Goal: Task Accomplishment & Management: Manage account settings

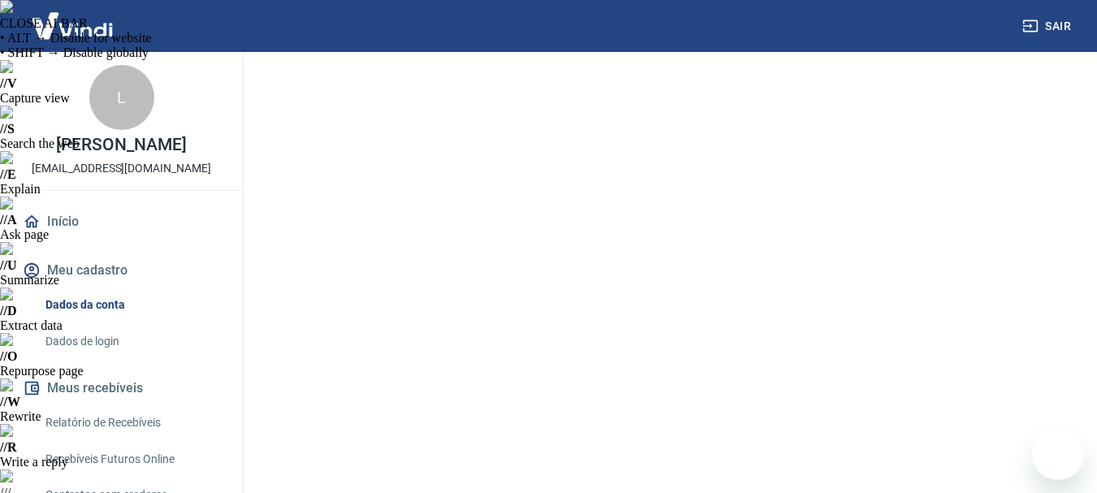
select select "SP"
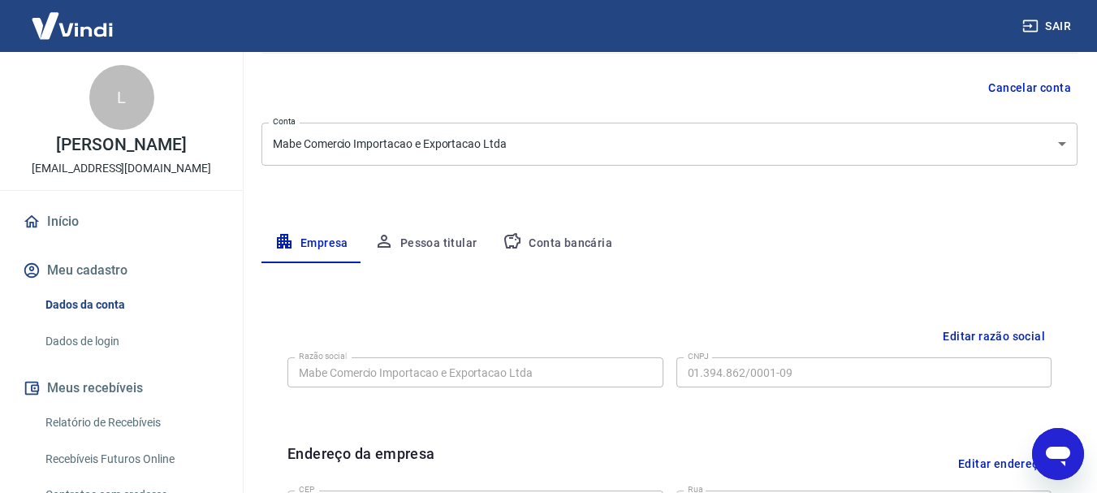
click at [67, 218] on link "Início" at bounding box center [121, 222] width 204 height 36
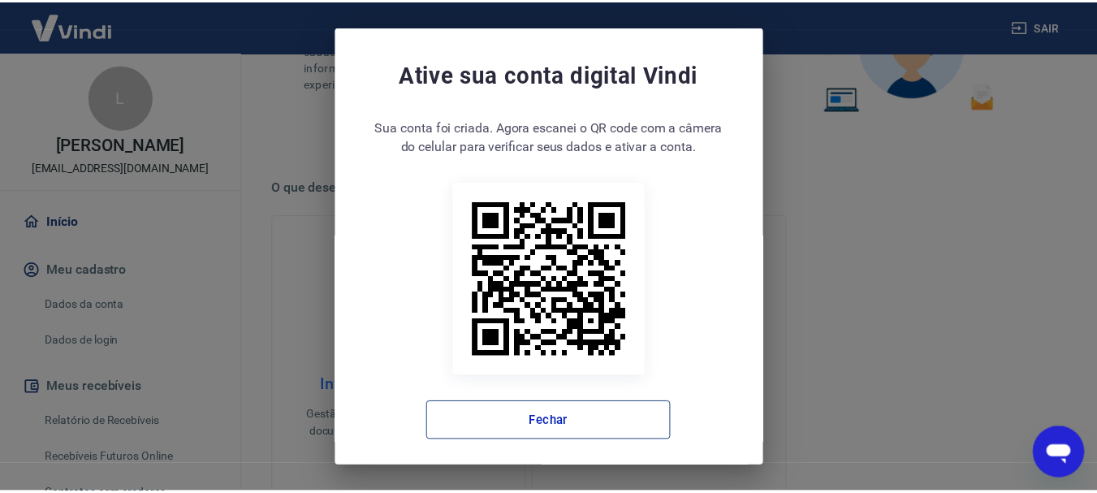
scroll to position [6, 0]
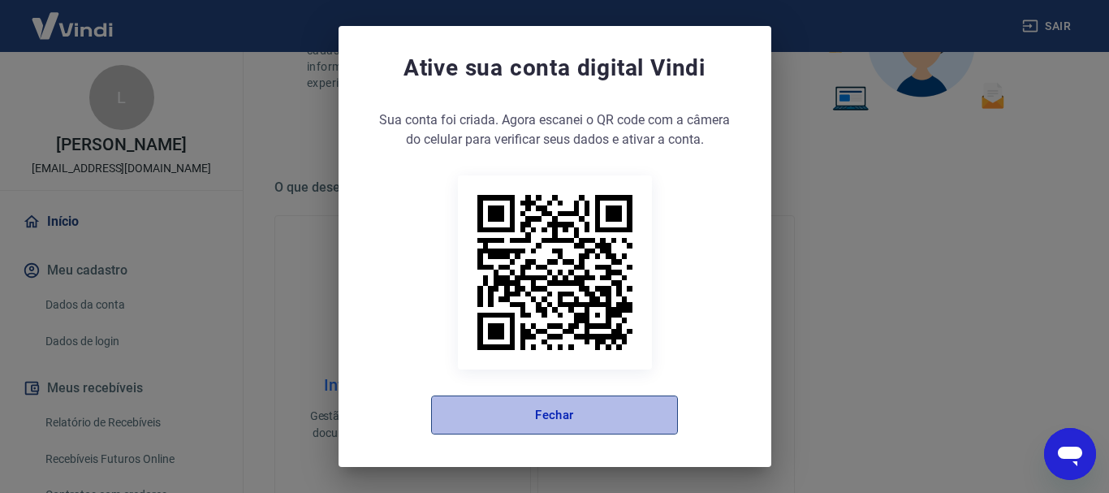
click at [612, 408] on button "Fechar" at bounding box center [554, 415] width 247 height 39
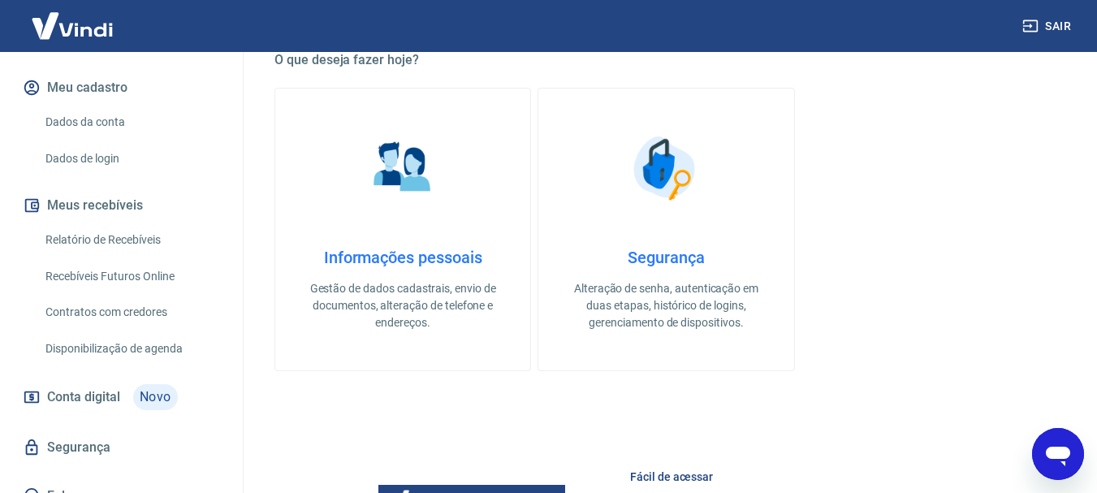
scroll to position [204, 0]
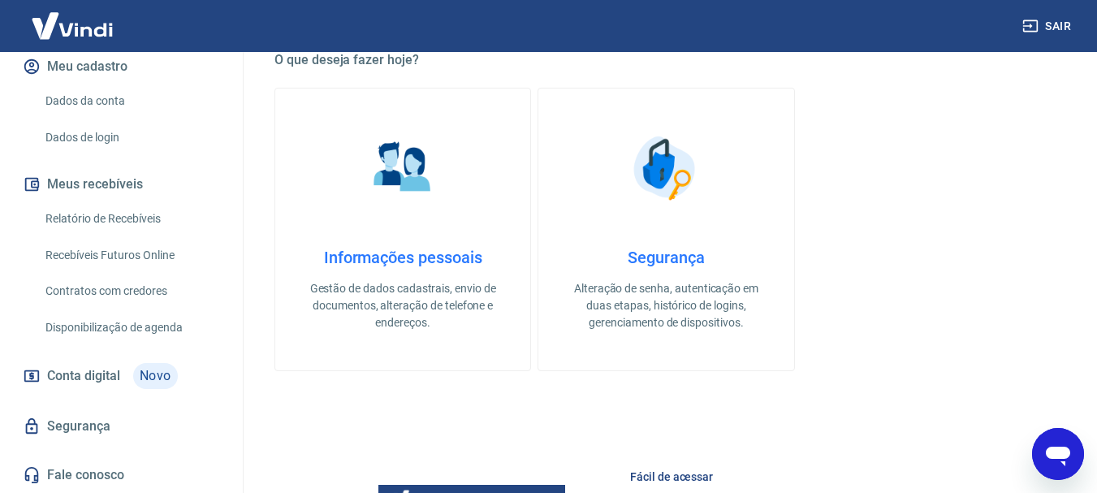
click at [111, 186] on button "Meus recebíveis" at bounding box center [121, 185] width 204 height 36
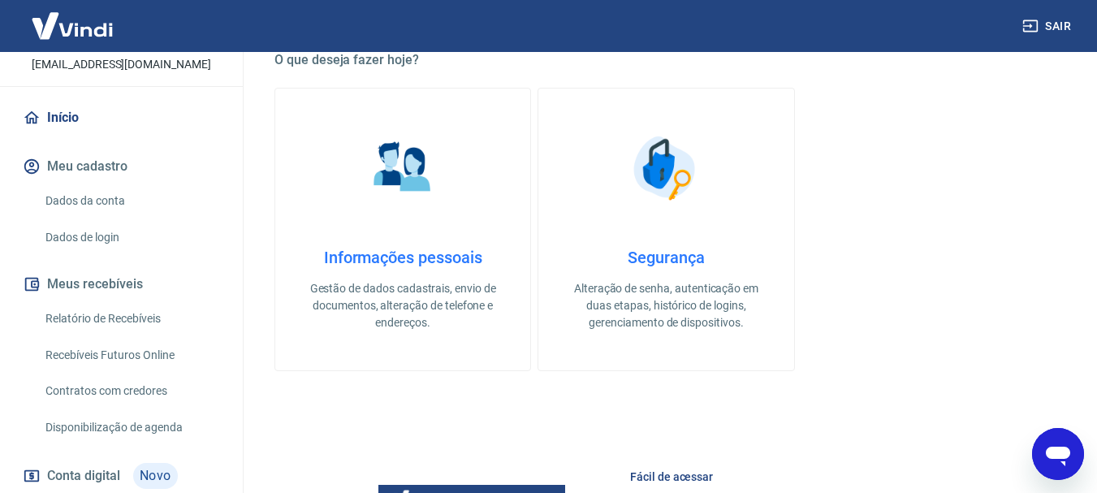
scroll to position [0, 0]
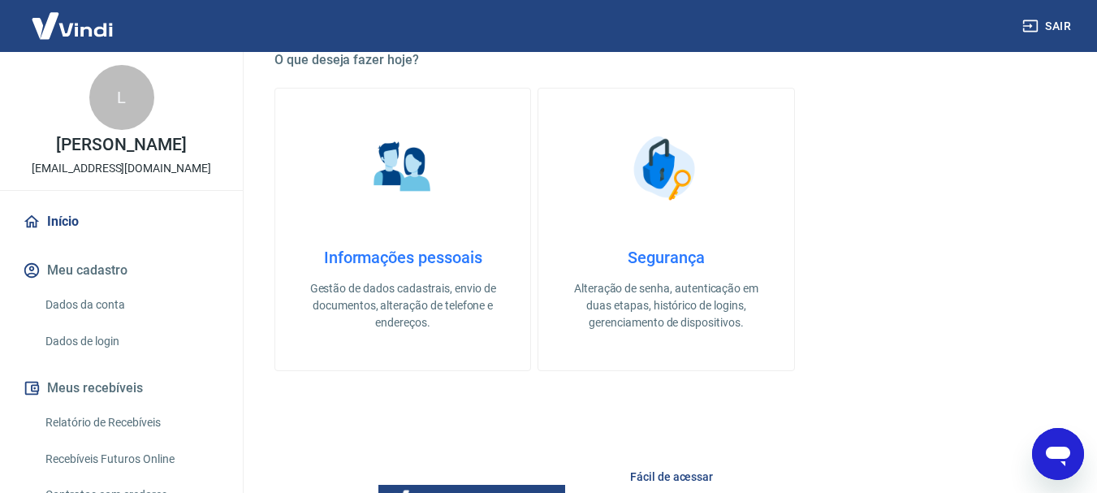
click at [57, 221] on link "Início" at bounding box center [121, 222] width 204 height 36
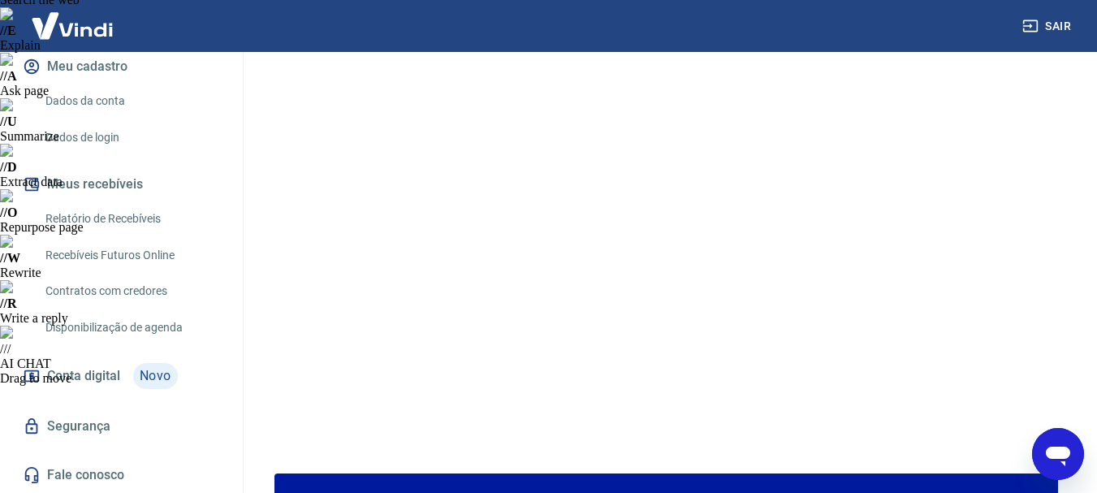
scroll to position [162, 0]
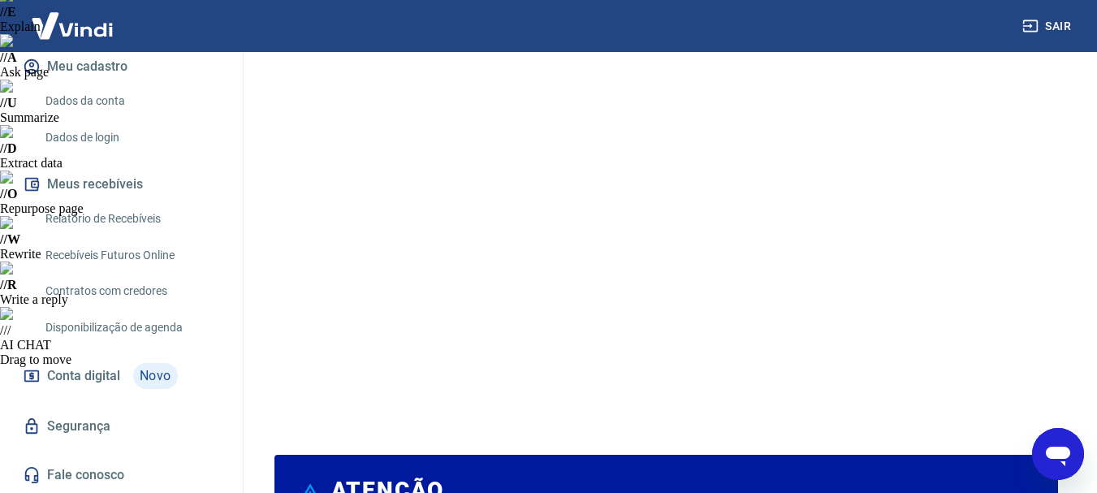
click at [101, 228] on link "Relatório de Recebíveis" at bounding box center [131, 218] width 184 height 33
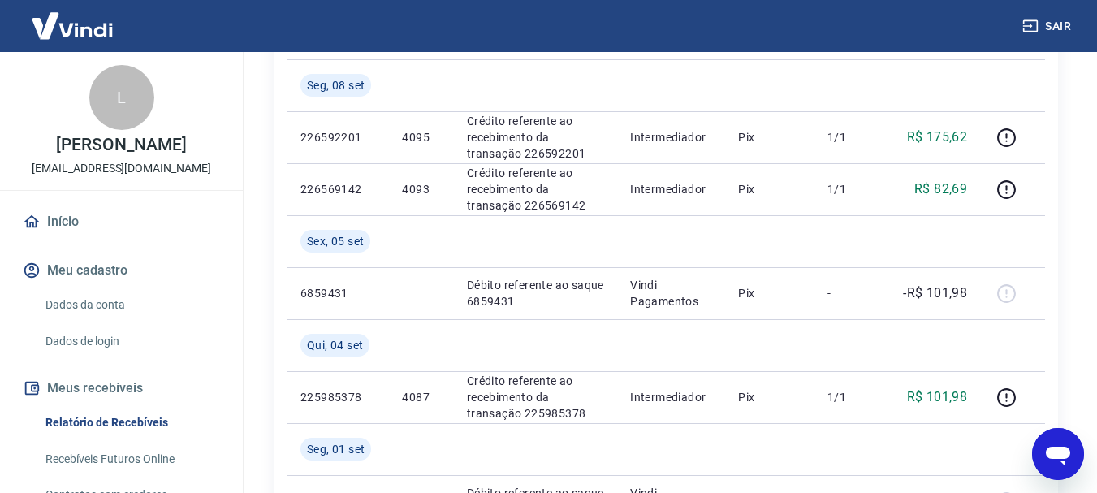
click at [72, 223] on link "Início" at bounding box center [121, 222] width 204 height 36
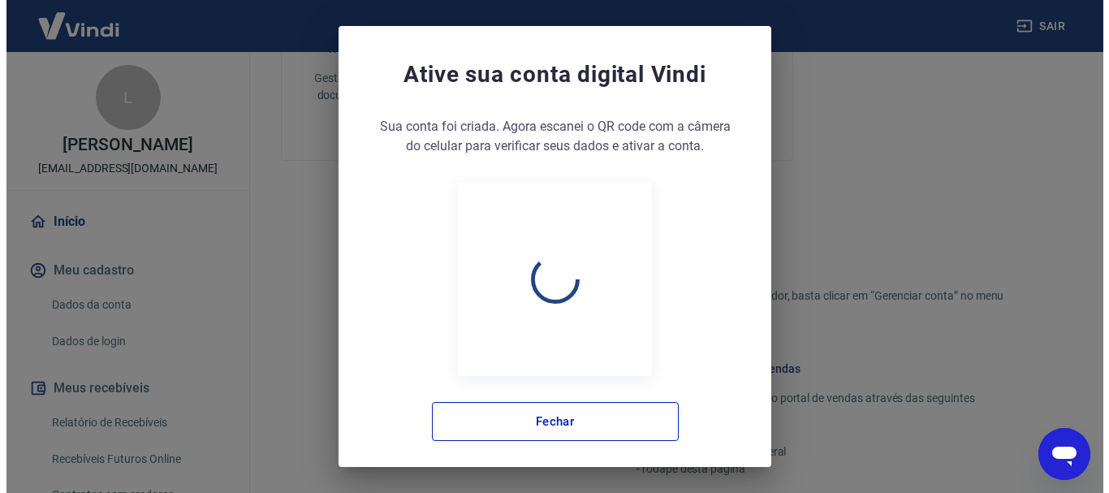
scroll to position [1008, 0]
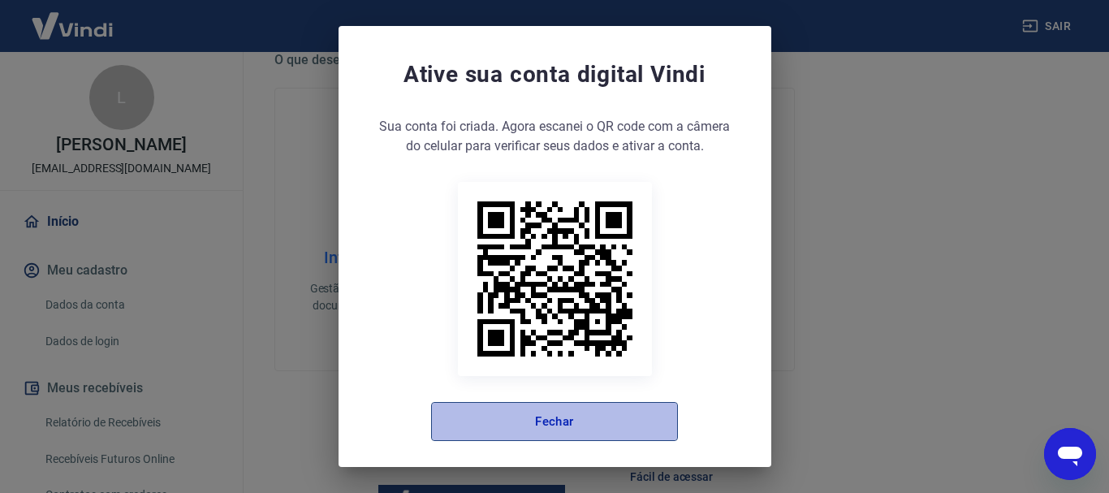
click at [538, 422] on button "Fechar" at bounding box center [554, 421] width 247 height 39
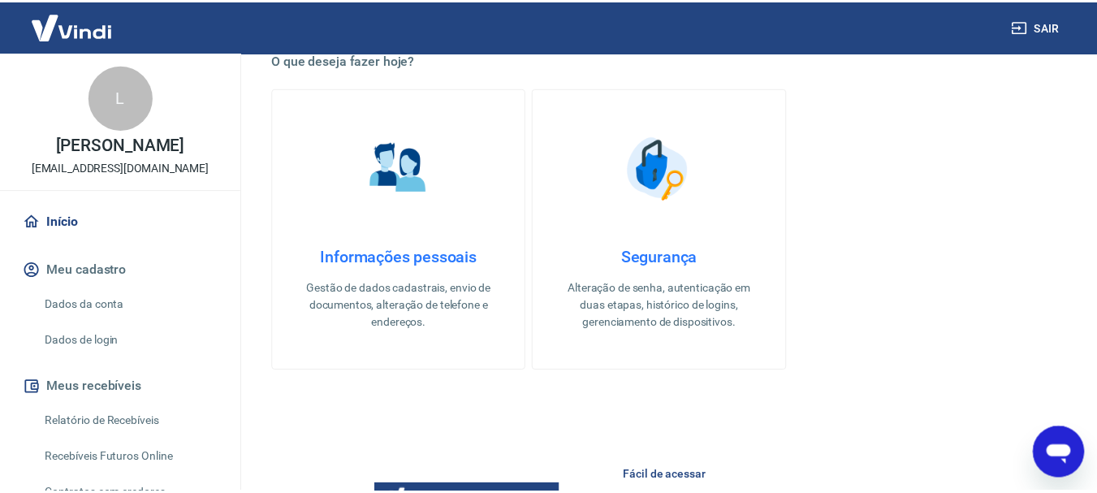
scroll to position [991, 0]
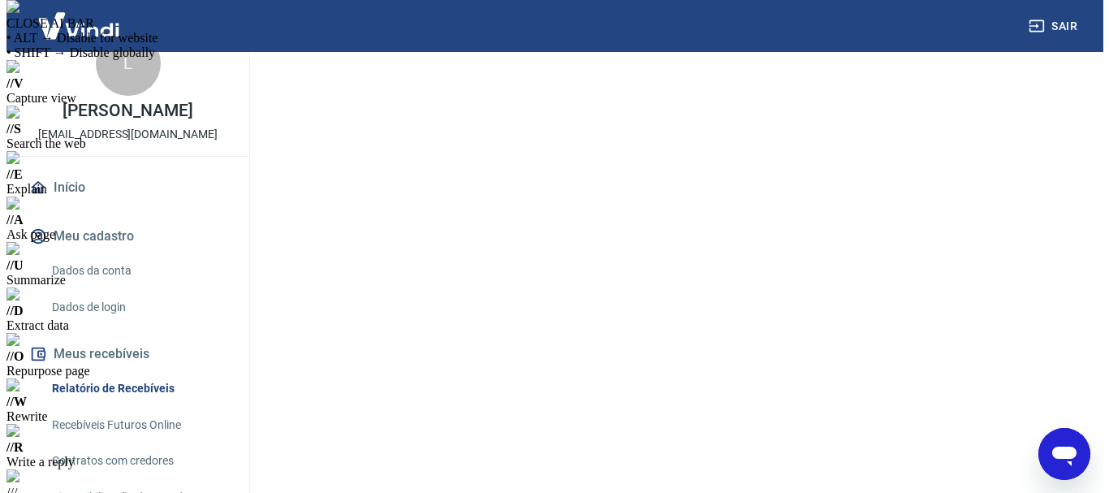
scroll to position [204, 0]
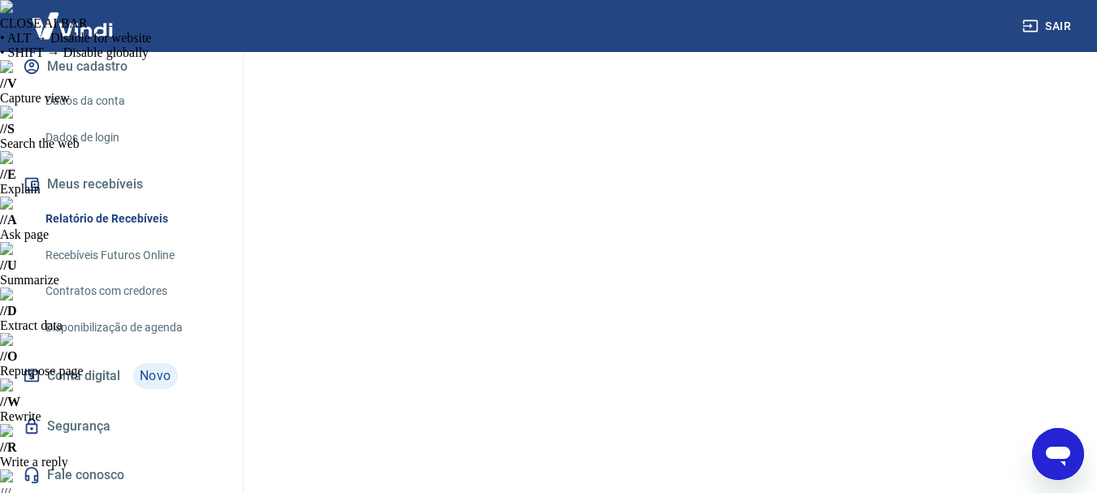
click at [118, 377] on span "Conta digital" at bounding box center [83, 376] width 73 height 23
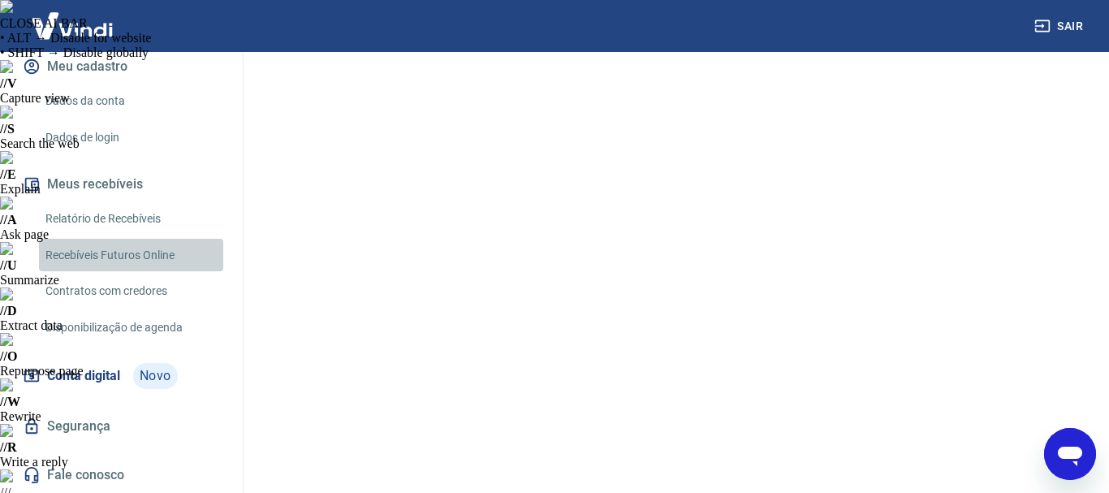
click at [133, 253] on link "Recebíveis Futuros Online" at bounding box center [131, 255] width 184 height 33
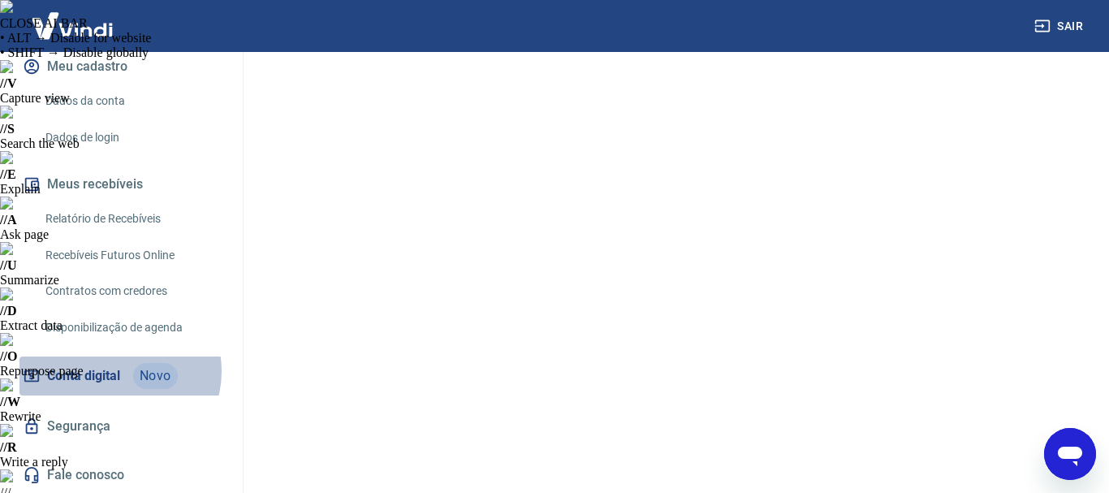
click at [119, 371] on span "Conta digital" at bounding box center [83, 376] width 73 height 23
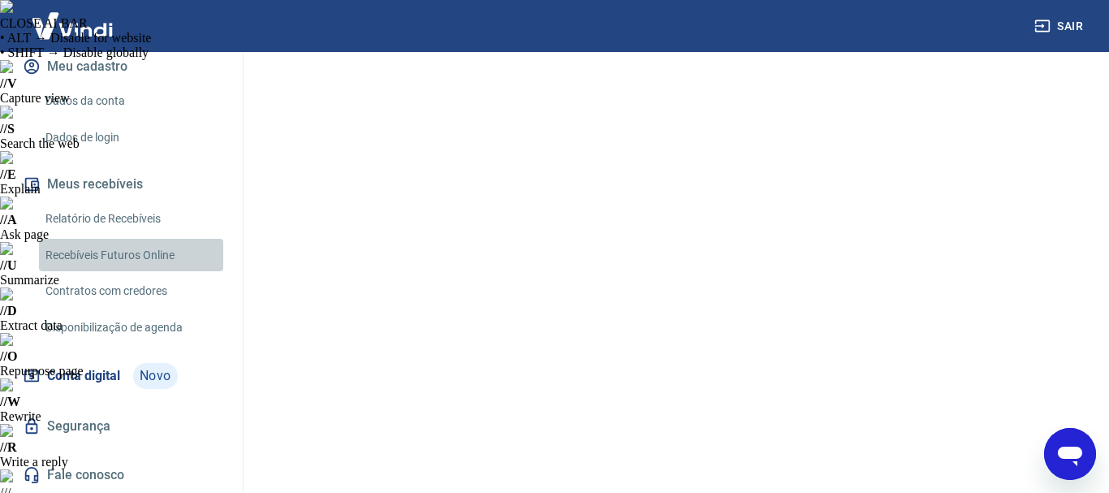
click at [139, 258] on link "Recebíveis Futuros Online" at bounding box center [131, 255] width 184 height 33
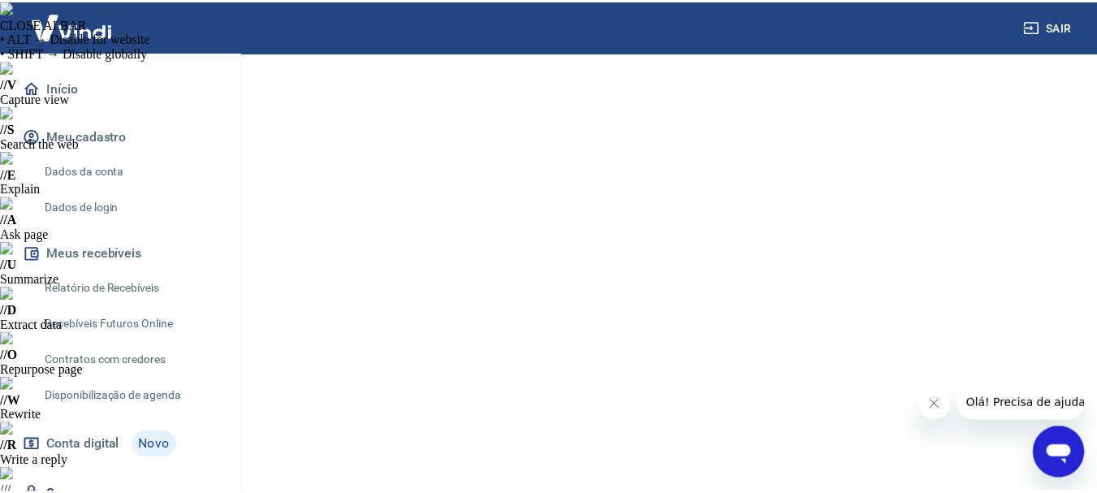
scroll to position [162, 0]
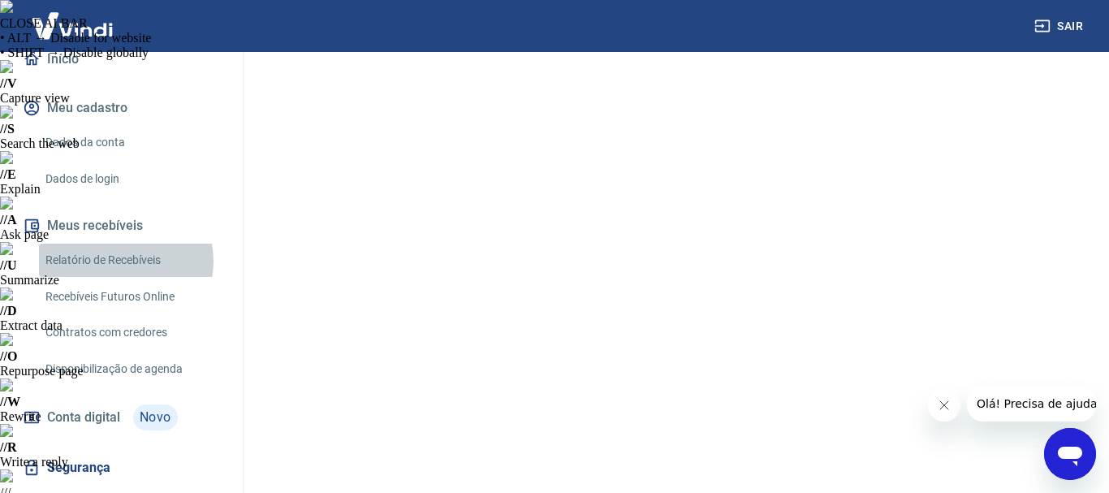
click at [123, 261] on link "Relatório de Recebíveis" at bounding box center [131, 260] width 184 height 33
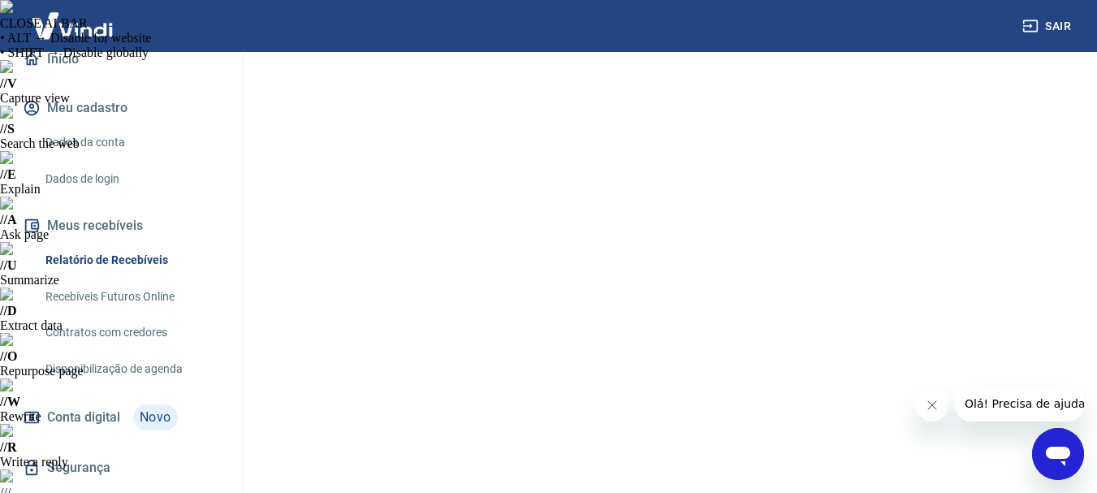
click at [89, 142] on link "Dados da conta" at bounding box center [131, 142] width 184 height 33
select select "SP"
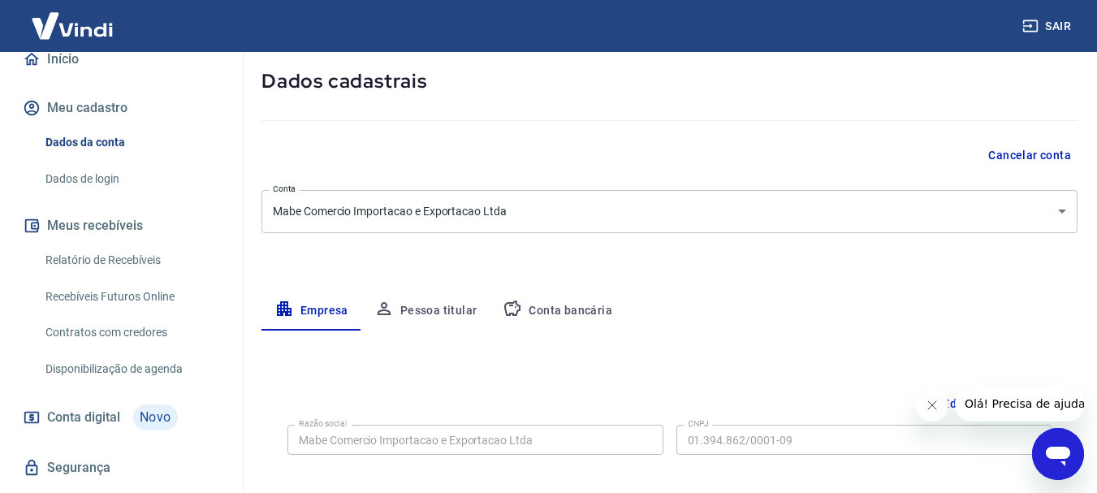
scroll to position [678, 0]
